Goal: Manage account settings

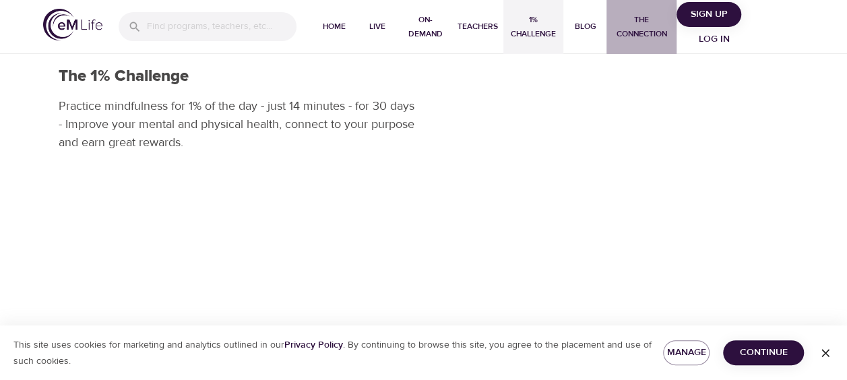
click at [627, 35] on span "The Connection" at bounding box center [641, 27] width 59 height 28
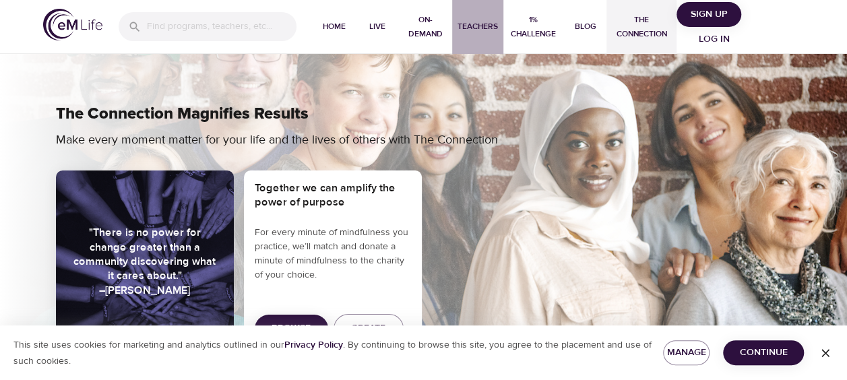
click at [477, 27] on span "Teachers" at bounding box center [477, 27] width 40 height 14
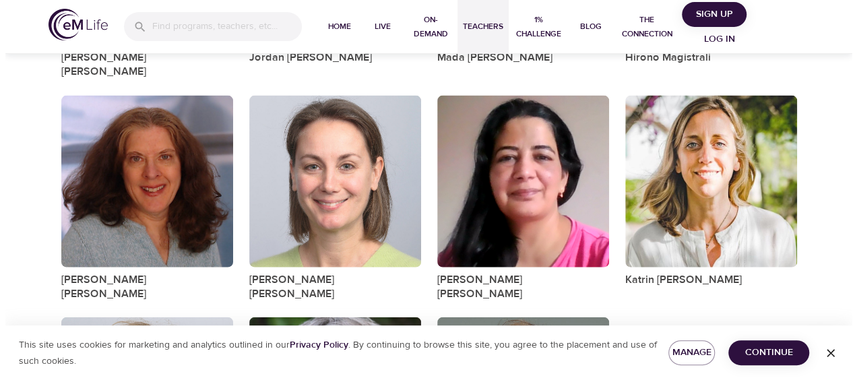
scroll to position [1469, 0]
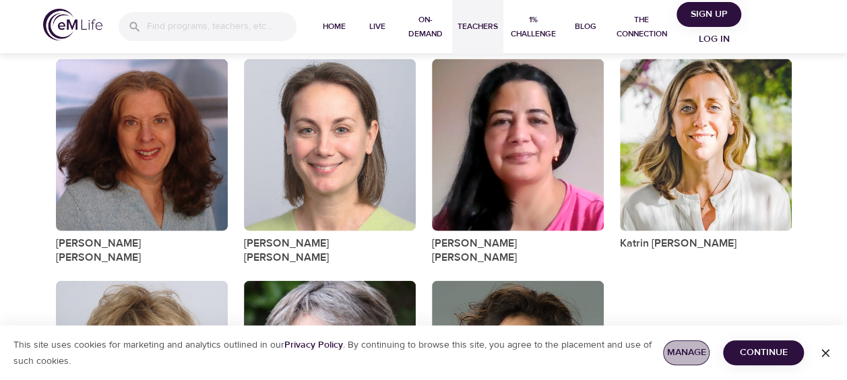
click at [681, 353] on span "Manage" at bounding box center [687, 352] width 26 height 17
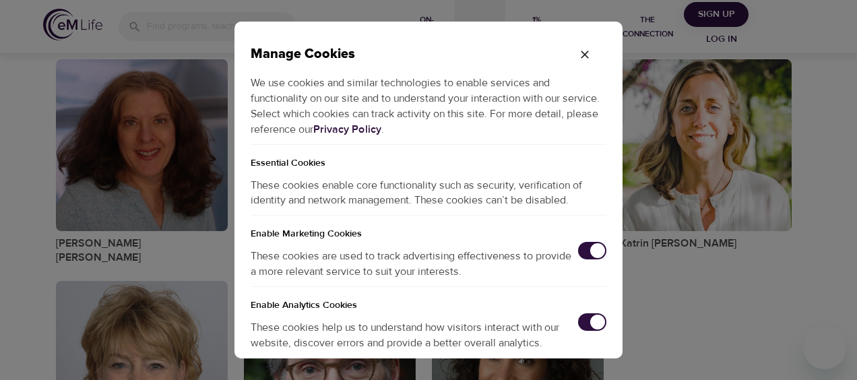
click at [575, 251] on input "checkbox" at bounding box center [597, 250] width 44 height 15
click at [577, 323] on input "checkbox" at bounding box center [597, 322] width 44 height 15
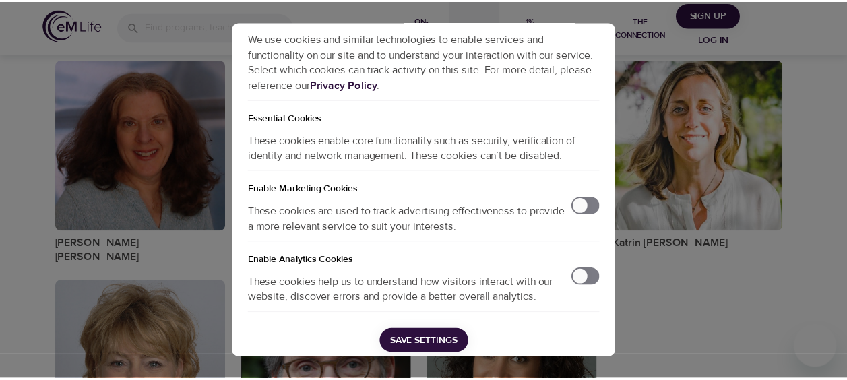
scroll to position [62, 0]
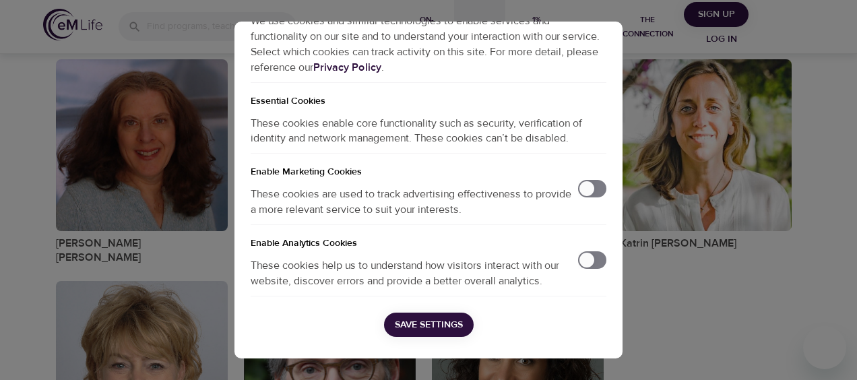
click at [437, 323] on span "Save Settings" at bounding box center [429, 325] width 68 height 17
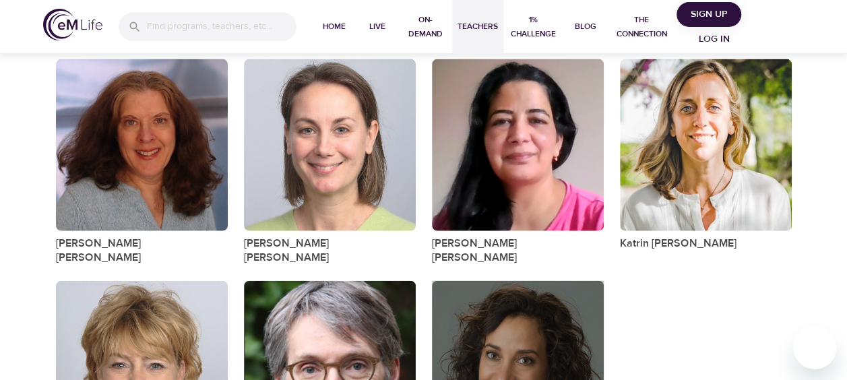
click at [516, 284] on div "button" at bounding box center [518, 367] width 172 height 172
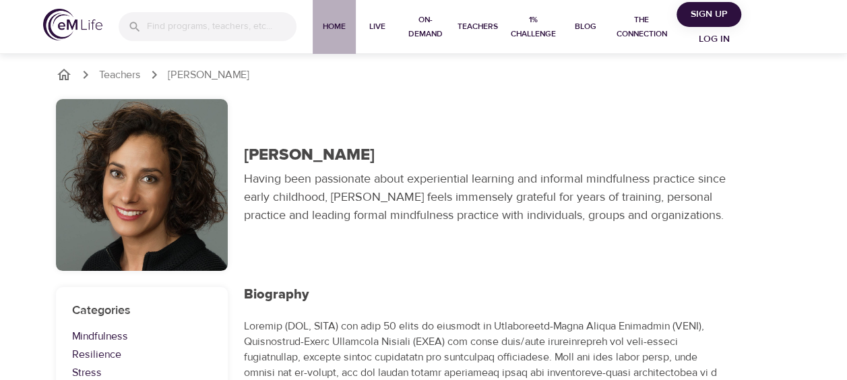
click at [327, 25] on span "Home" at bounding box center [334, 27] width 32 height 14
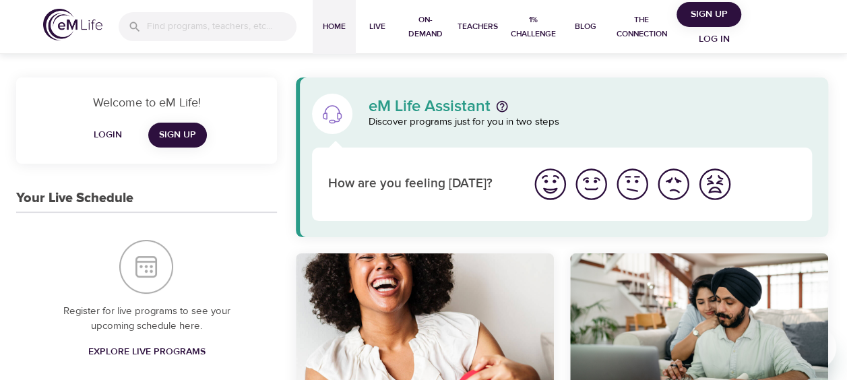
click at [105, 135] on span "Login" at bounding box center [108, 135] width 32 height 17
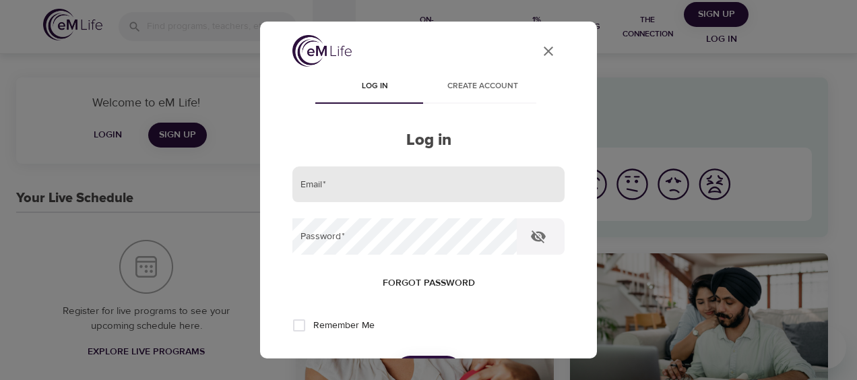
click at [342, 192] on input "email" at bounding box center [428, 184] width 272 height 36
